Goal: Find contact information: Find contact information

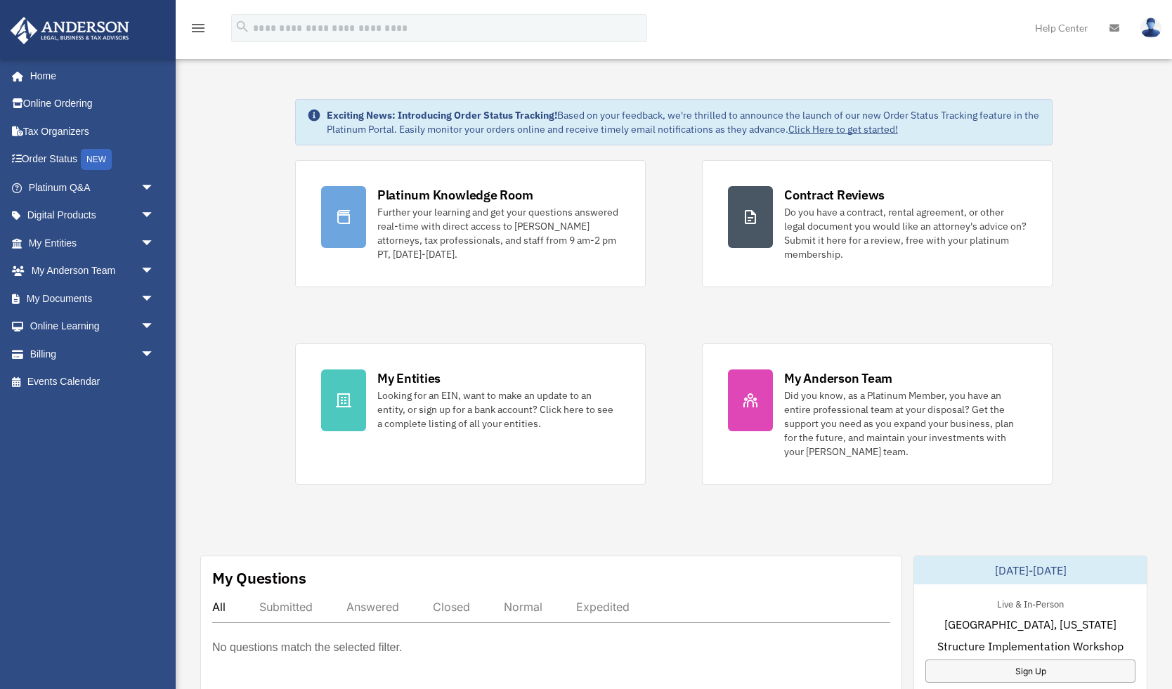
click at [1146, 35] on img at bounding box center [1151, 28] width 21 height 20
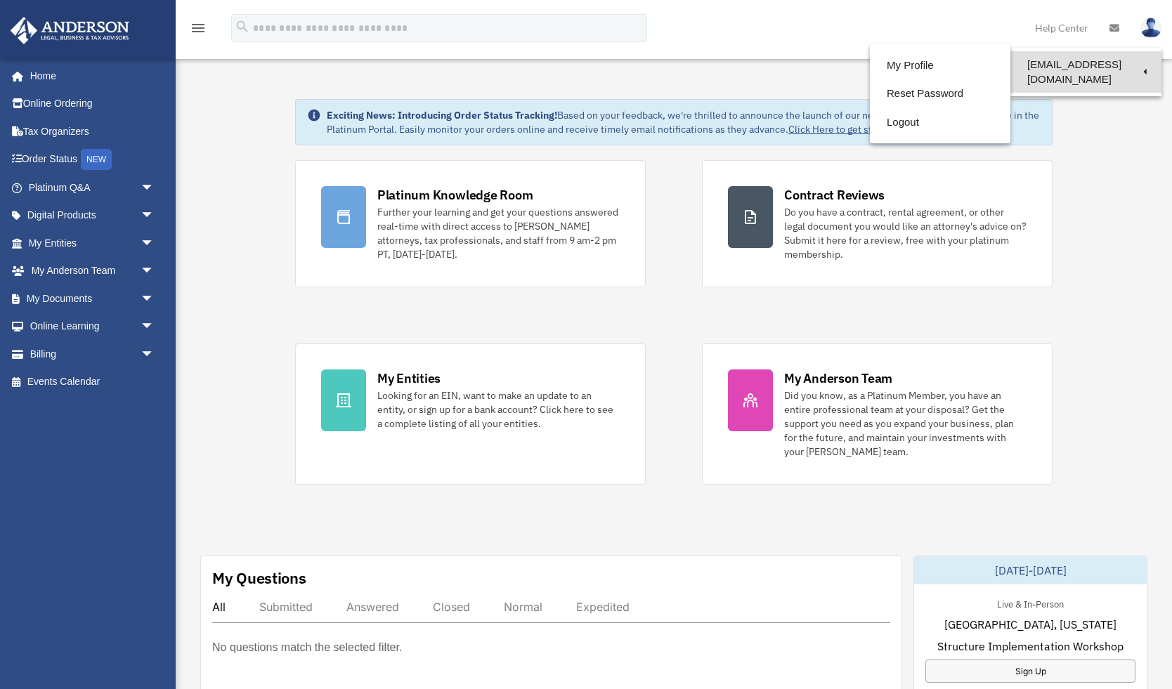
click at [1089, 66] on link "[EMAIL_ADDRESS][DOMAIN_NAME]" at bounding box center [1086, 71] width 151 height 41
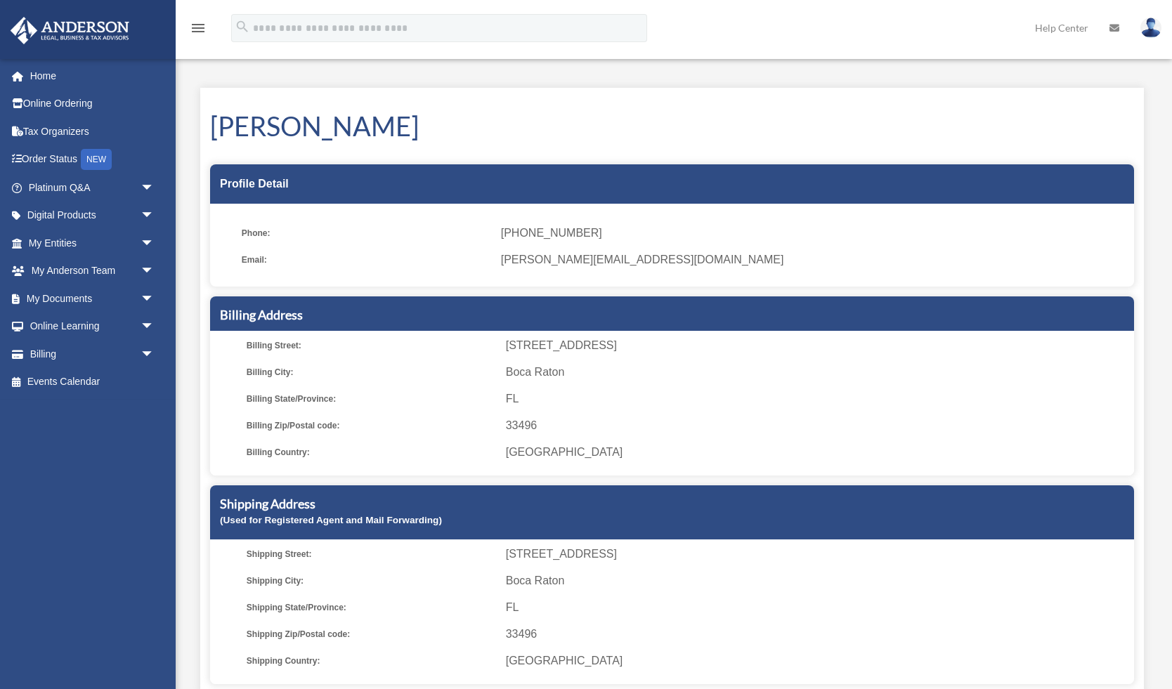
click at [615, 245] on ul "Phone: (917) 685-8547 Email: mike.grushin@nextleague.com" at bounding box center [672, 250] width 924 height 73
click at [615, 246] on ul "Phone: (917) 685-8547 Email: mike.grushin@nextleague.com" at bounding box center [672, 250] width 924 height 73
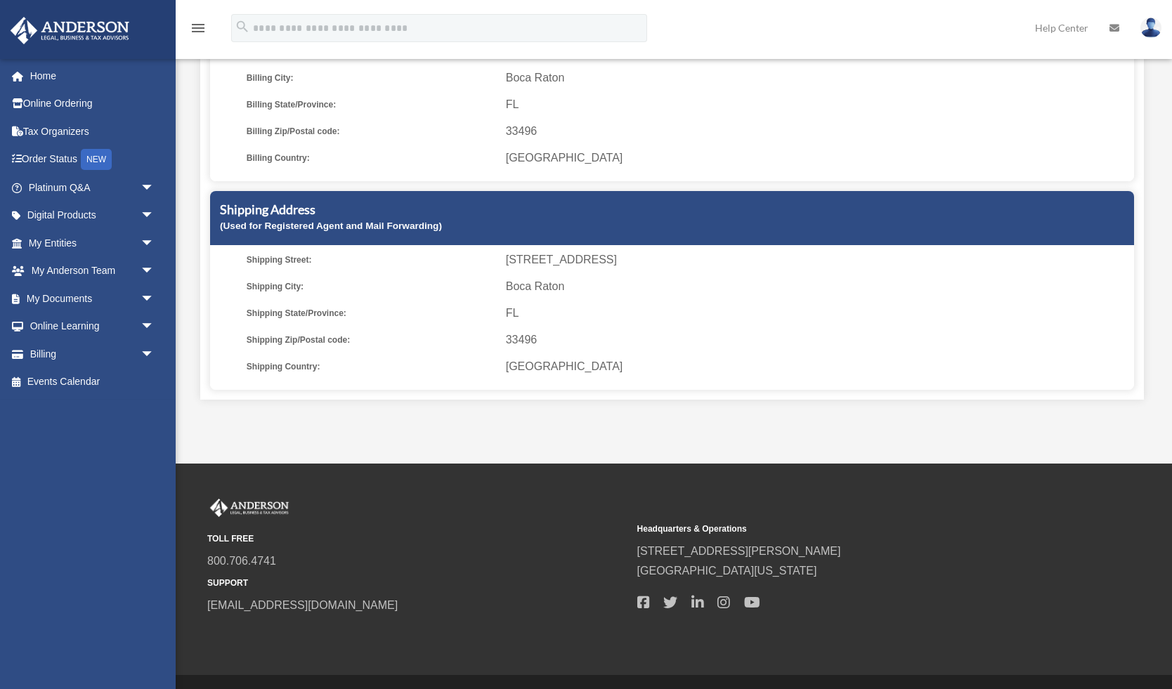
scroll to position [332, 0]
